Goal: Book appointment/travel/reservation

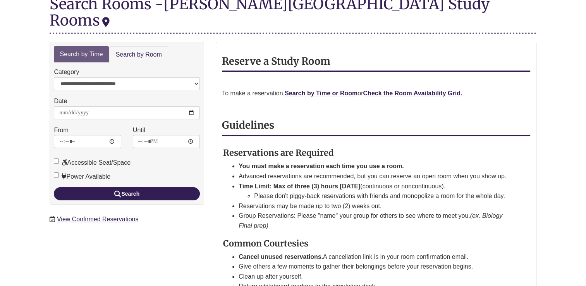
scroll to position [102, 0]
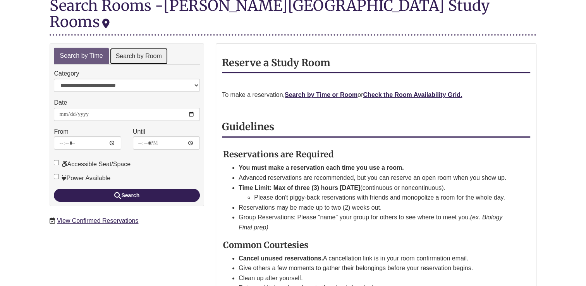
click at [146, 48] on link "Search by Room" at bounding box center [139, 56] width 58 height 17
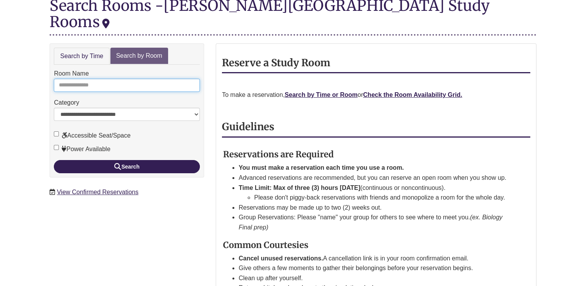
click at [139, 79] on input "Room Name" at bounding box center [127, 85] width 146 height 13
type input "**********"
click at [54, 160] on button "Search" at bounding box center [127, 166] width 146 height 13
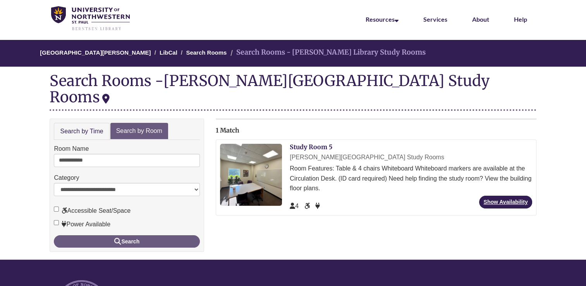
scroll to position [28, 0]
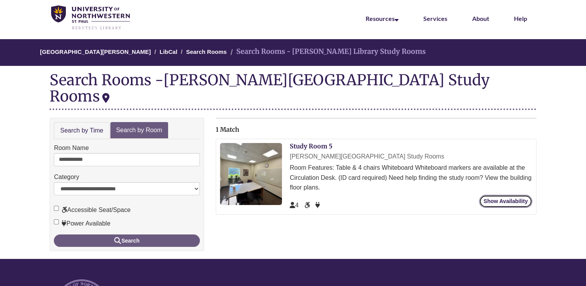
click at [502, 195] on link "Show Availability" at bounding box center [505, 201] width 53 height 13
